Goal: Book appointment/travel/reservation

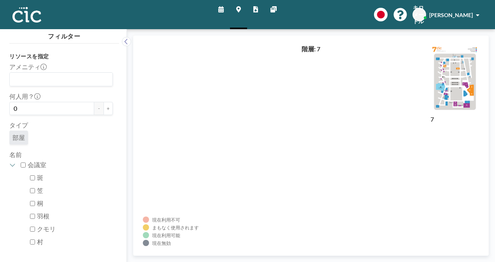
click at [222, 12] on icon at bounding box center [220, 9] width 5 height 6
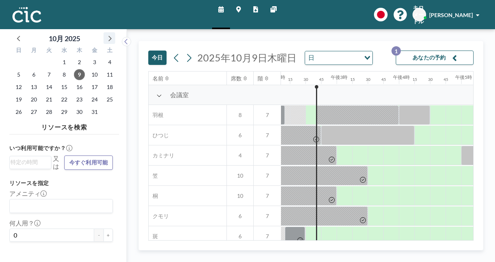
scroll to position [0, 887]
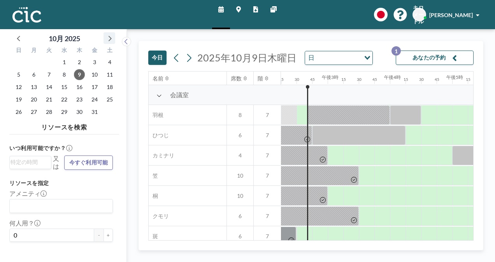
click at [113, 39] on icon at bounding box center [109, 38] width 10 height 10
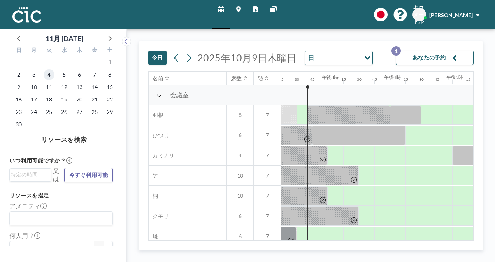
click at [50, 75] on span "4" at bounding box center [49, 74] width 11 height 11
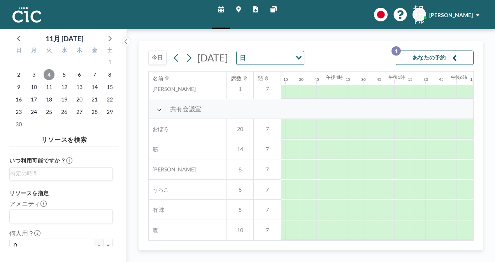
scroll to position [552, 945]
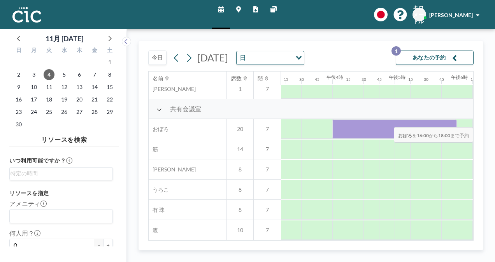
drag, startPoint x: 347, startPoint y: 123, endPoint x: 464, endPoint y: 121, distance: 116.7
click at [464, 121] on div at bounding box center [83, 129] width 1494 height 20
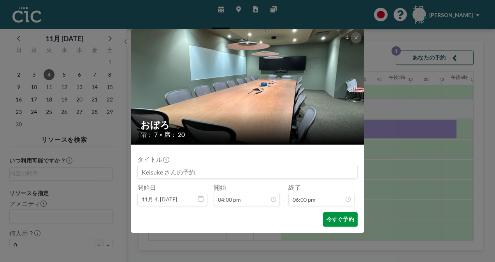
click at [343, 216] on font "今すぐ予約" at bounding box center [340, 219] width 28 height 7
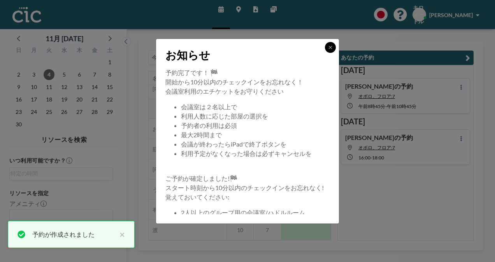
click at [331, 45] on icon at bounding box center [330, 47] width 5 height 5
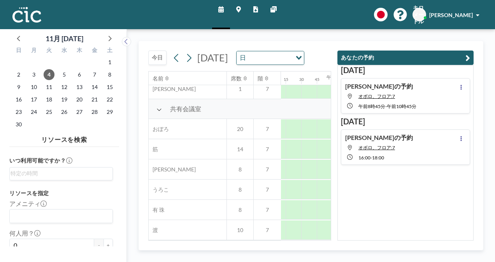
scroll to position [585, 945]
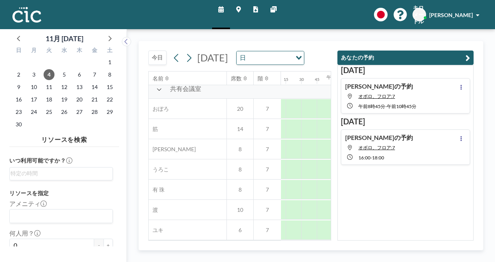
drag, startPoint x: 272, startPoint y: 158, endPoint x: 289, endPoint y: 156, distance: 16.9
click at [289, 160] on div "うろこ 8 7" at bounding box center [17, 170] width 1626 height 20
click at [465, 58] on icon "button" at bounding box center [467, 57] width 5 height 9
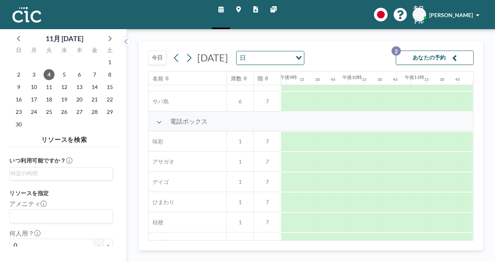
scroll to position [0, 1306]
